Goal: Navigation & Orientation: Find specific page/section

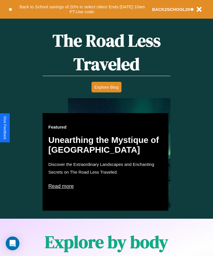
scroll to position [329, 0]
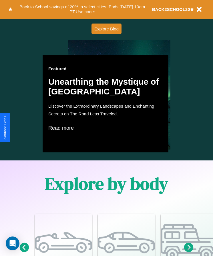
click at [106, 128] on p "Read more" at bounding box center [105, 127] width 115 height 9
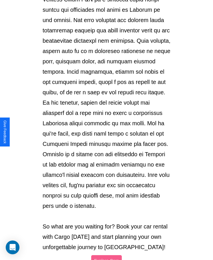
scroll to position [605, 0]
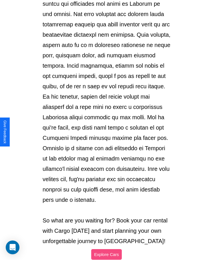
click at [107, 249] on button "Explore Cars" at bounding box center [106, 254] width 31 height 11
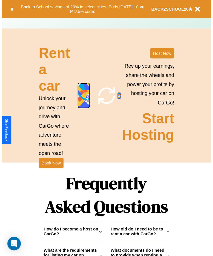
scroll to position [329, 0]
